Goal: Check status: Check status

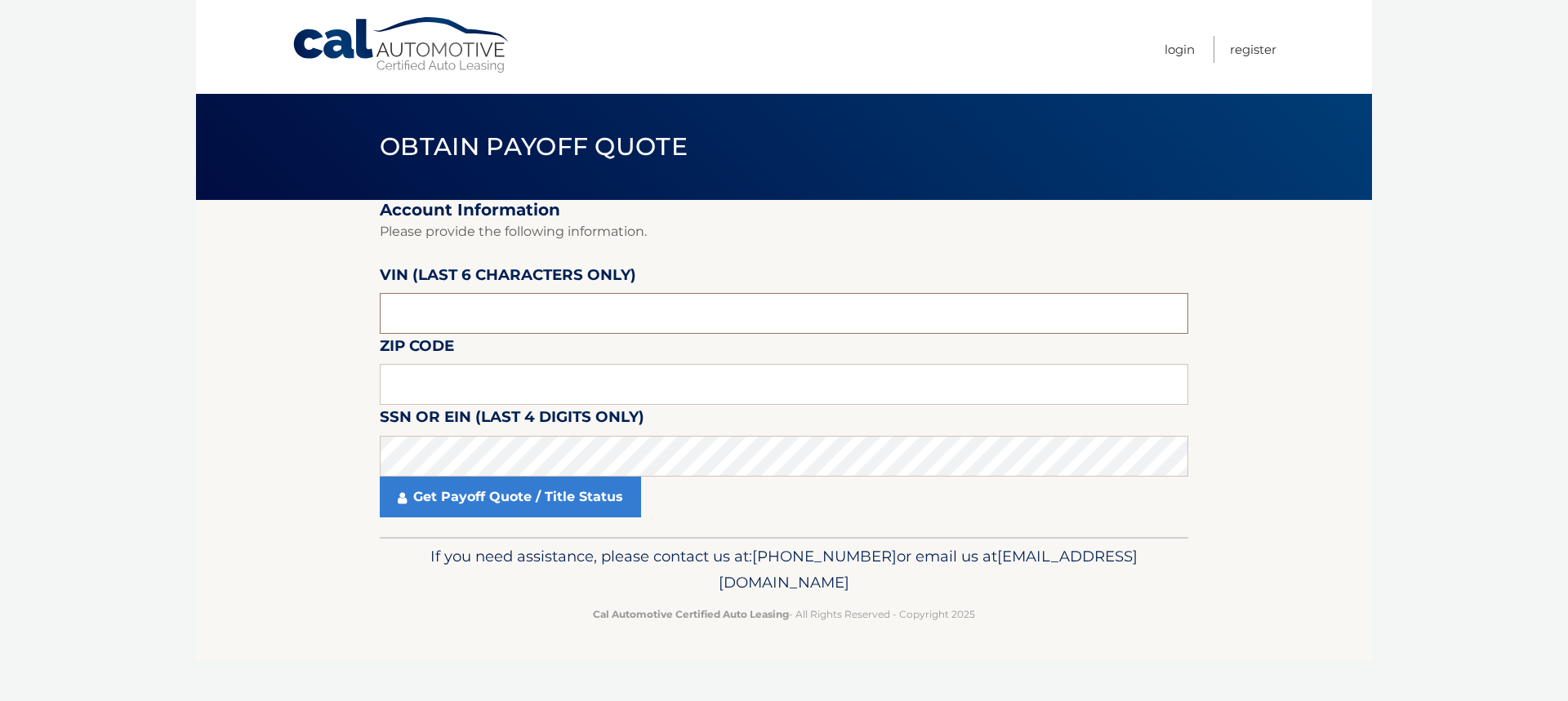
click at [434, 309] on input "text" at bounding box center [784, 313] width 808 height 41
type input "143360"
click at [468, 381] on input "text" at bounding box center [784, 384] width 808 height 41
type input "08012"
click at [444, 497] on link "Get Payoff Quote / Title Status" at bounding box center [511, 497] width 262 height 41
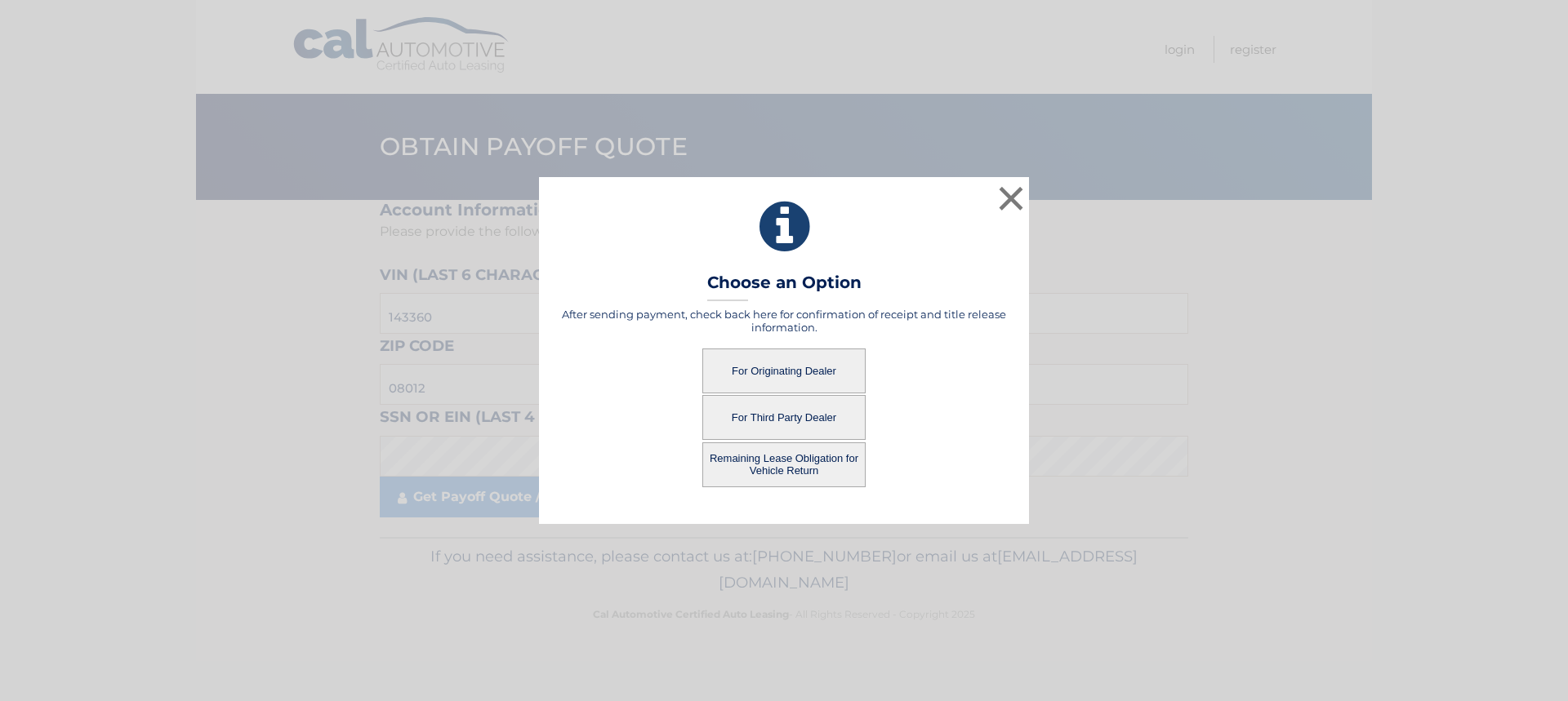
click at [779, 366] on button "For Originating Dealer" at bounding box center [783, 371] width 163 height 45
click at [792, 367] on button "For Originating Dealer" at bounding box center [783, 371] width 163 height 45
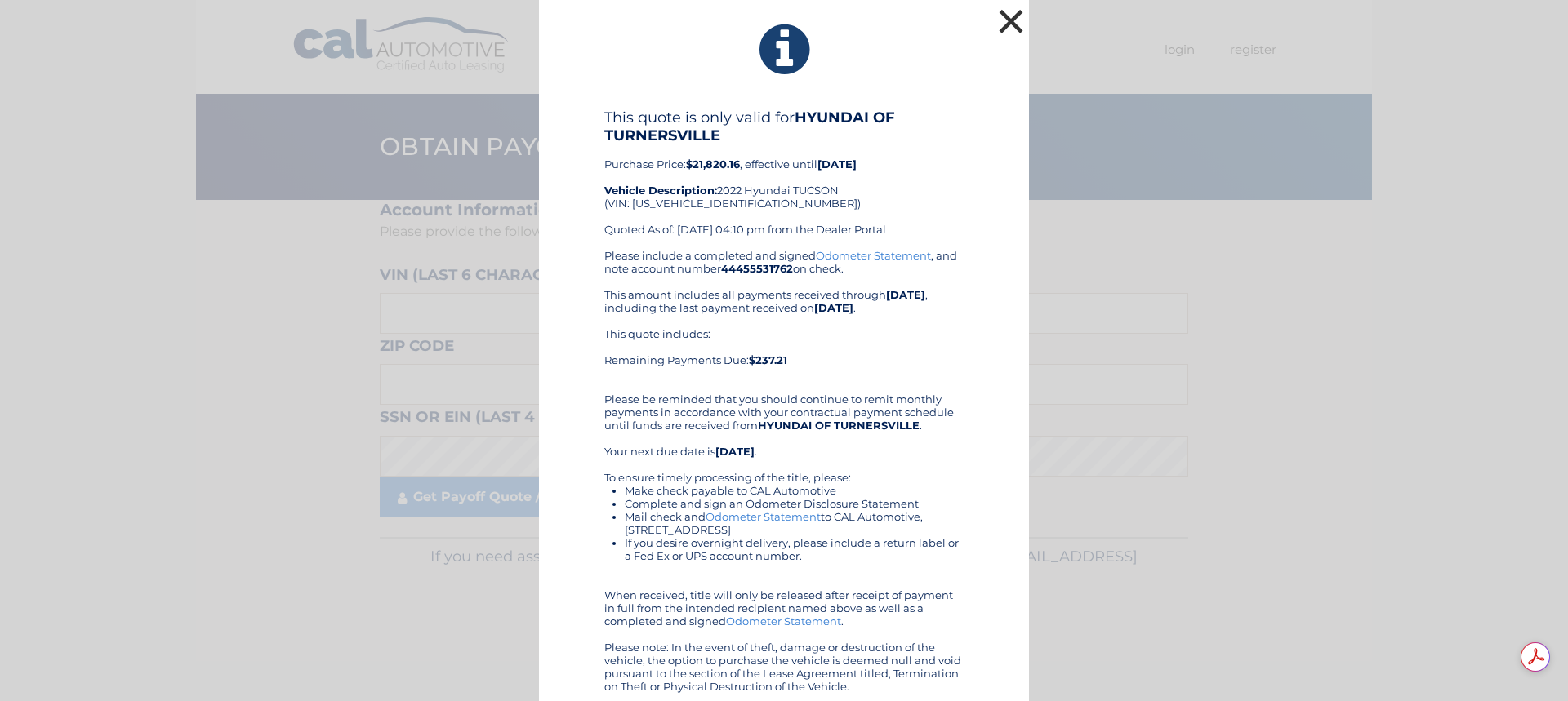
click at [1005, 24] on button "×" at bounding box center [1010, 21] width 32 height 32
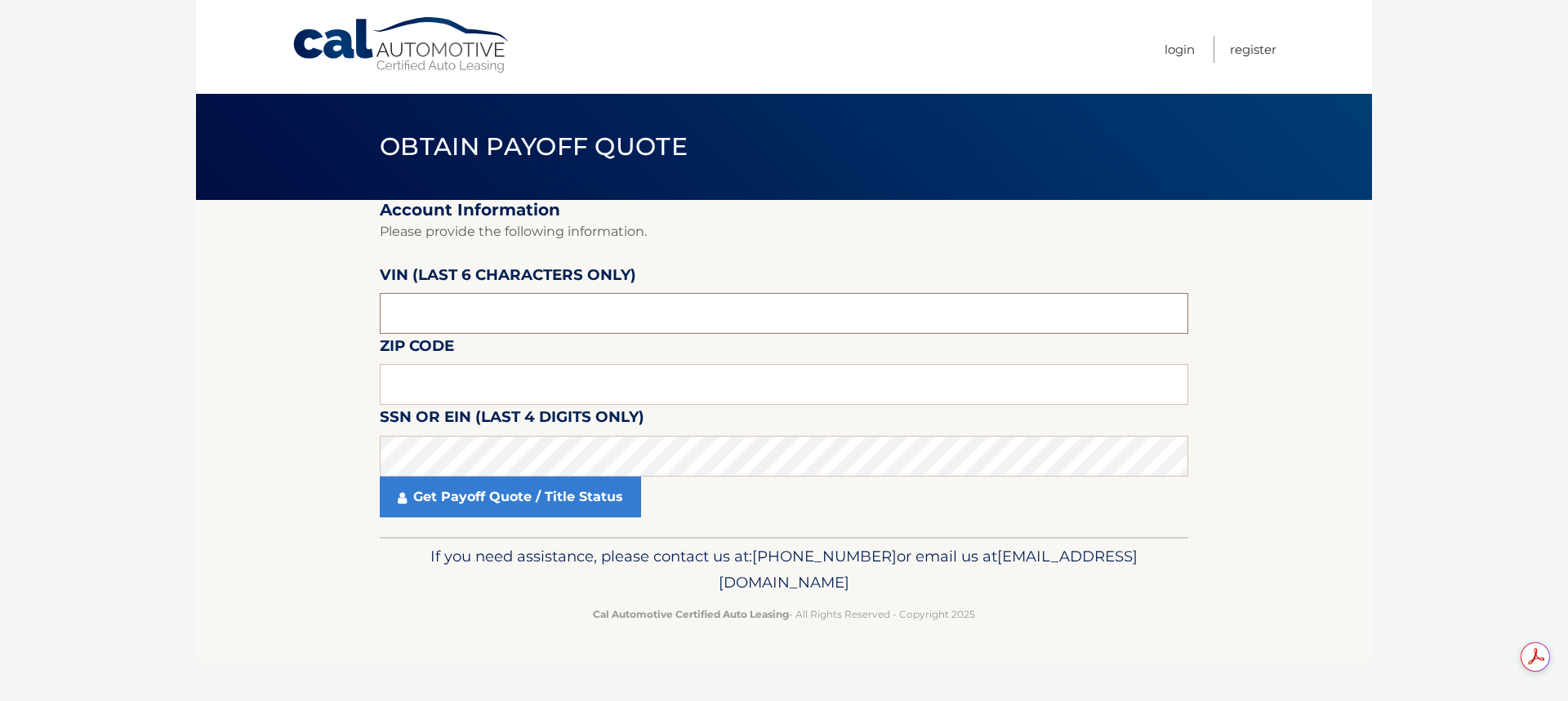
click at [433, 320] on input "text" at bounding box center [784, 313] width 808 height 41
type input "143360"
type input "08012"
click at [464, 493] on link "Get Payoff Quote / Title Status" at bounding box center [511, 497] width 262 height 41
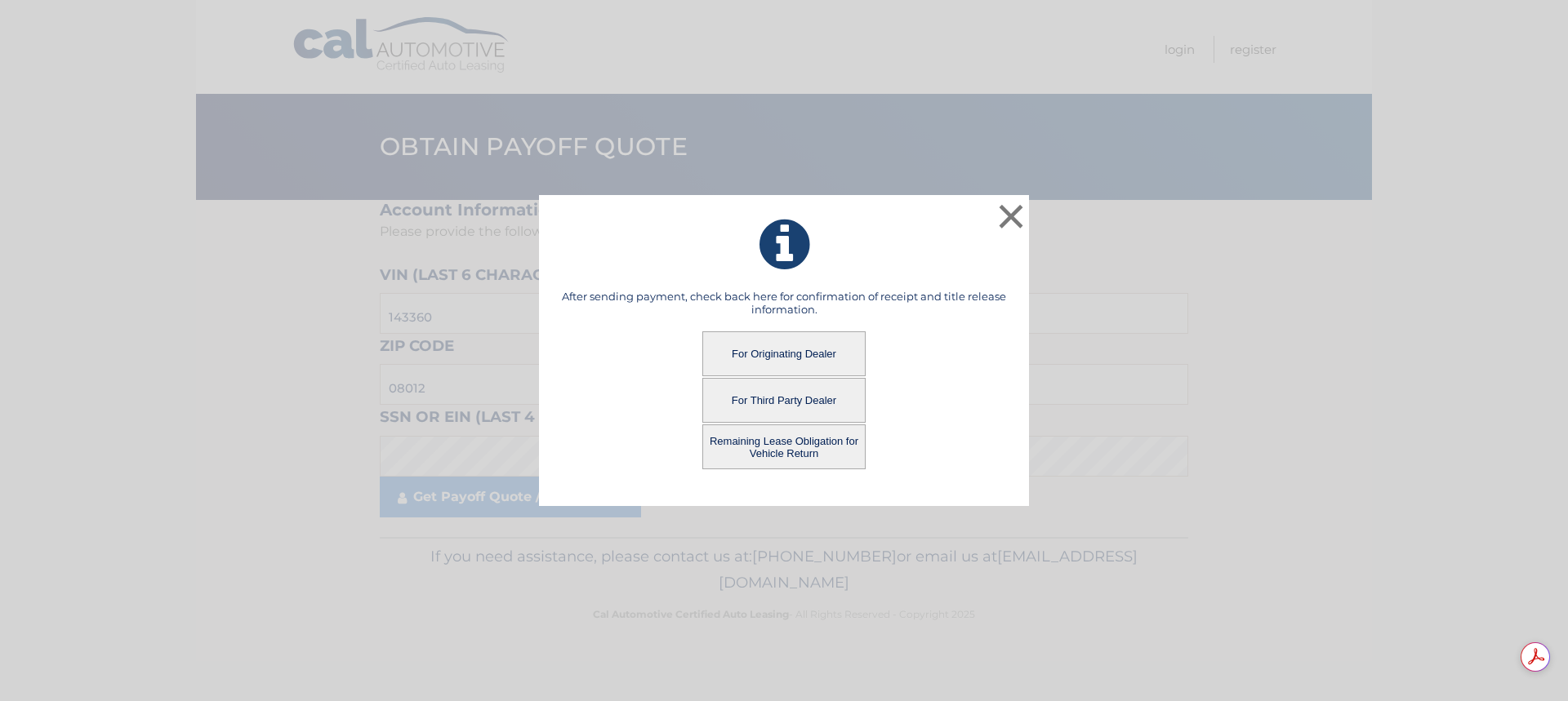
click at [795, 451] on button "Remaining Lease Obligation for Vehicle Return" at bounding box center [783, 447] width 163 height 45
click at [791, 444] on button "Remaining Lease Obligation for Vehicle Return" at bounding box center [783, 447] width 163 height 45
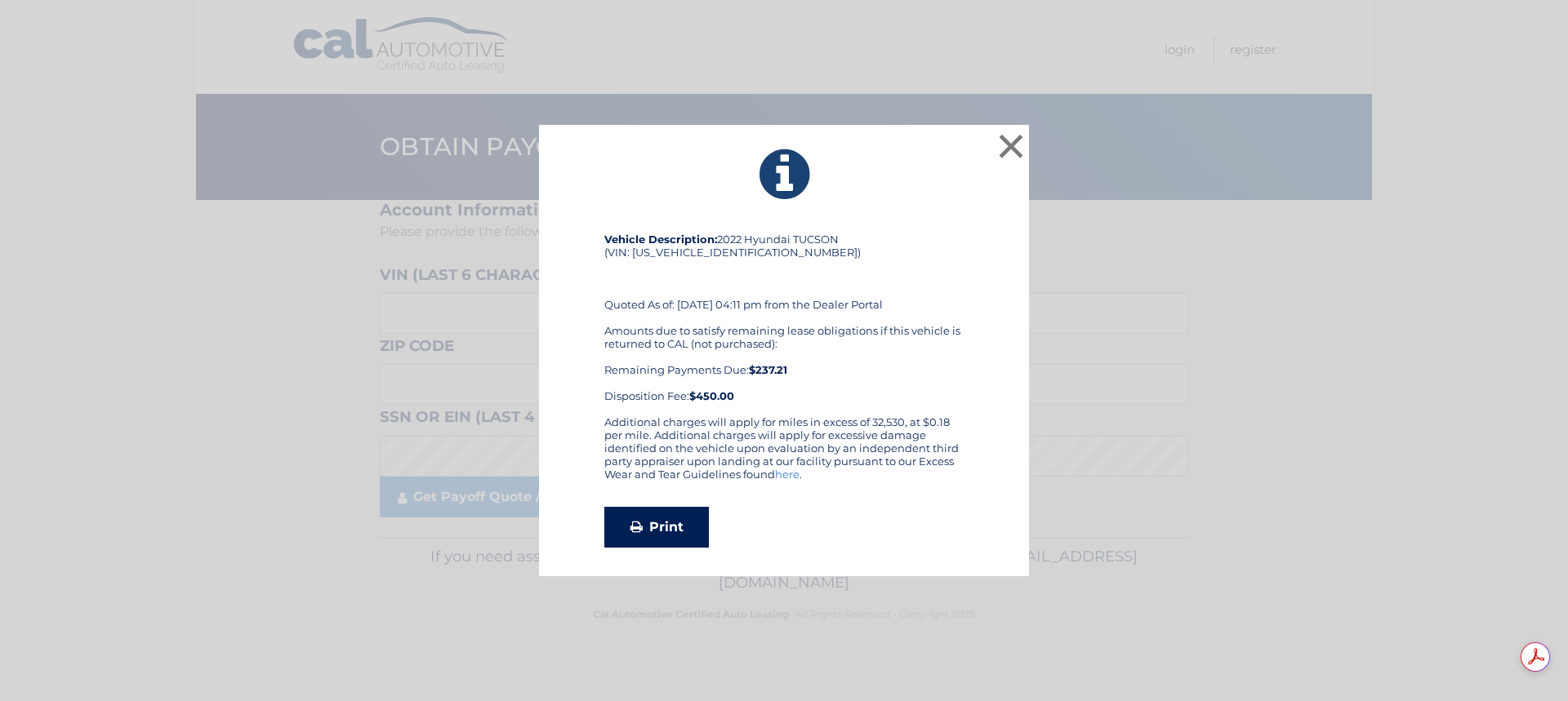
click at [638, 524] on icon at bounding box center [637, 526] width 13 height 13
